Goal: Information Seeking & Learning: Compare options

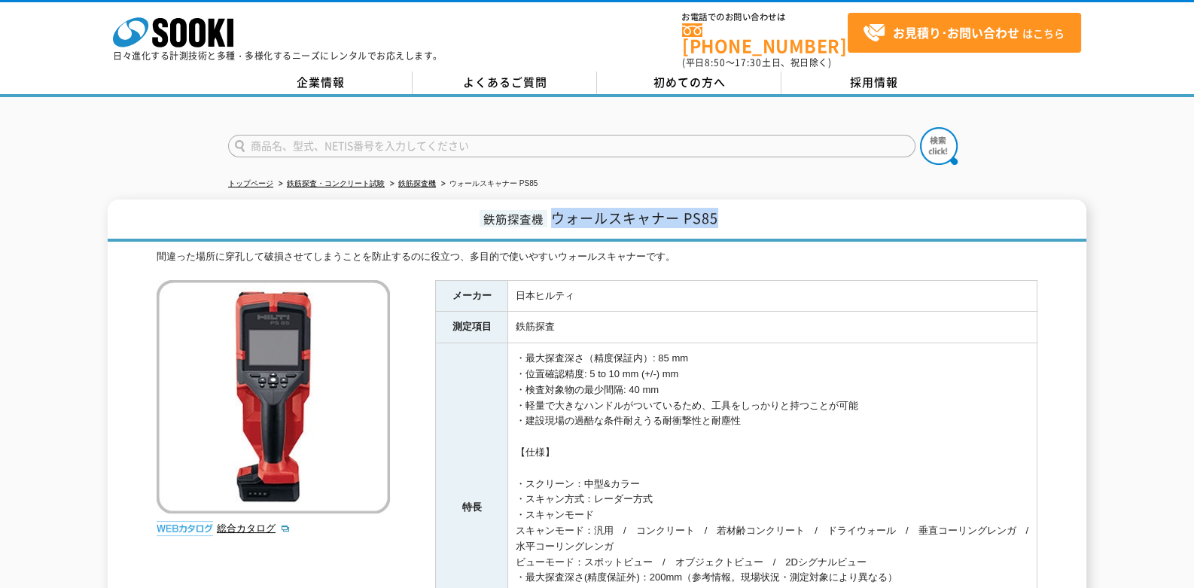
drag, startPoint x: 554, startPoint y: 210, endPoint x: 792, endPoint y: 213, distance: 237.9
click at [792, 213] on h1 "鉄筋探査機 ウォールスキャナー PS85" at bounding box center [597, 220] width 979 height 42
copy span "ウォールスキャナー PS85"
drag, startPoint x: 471, startPoint y: 233, endPoint x: 460, endPoint y: 227, distance: 13.2
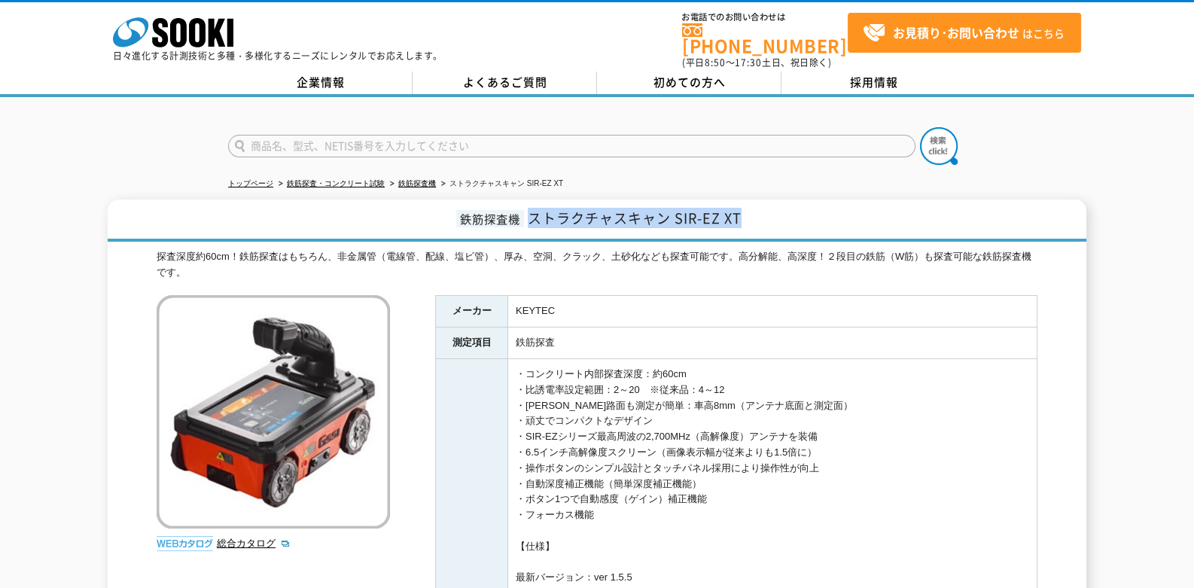
drag, startPoint x: 531, startPoint y: 209, endPoint x: 839, endPoint y: 196, distance: 308.2
click at [839, 199] on h1 "鉄筋探査機 ストラクチャスキャン SIR-EZ XT" at bounding box center [597, 220] width 979 height 42
copy span "ストラクチャスキャン SIR-EZ XT"
